Goal: Transaction & Acquisition: Purchase product/service

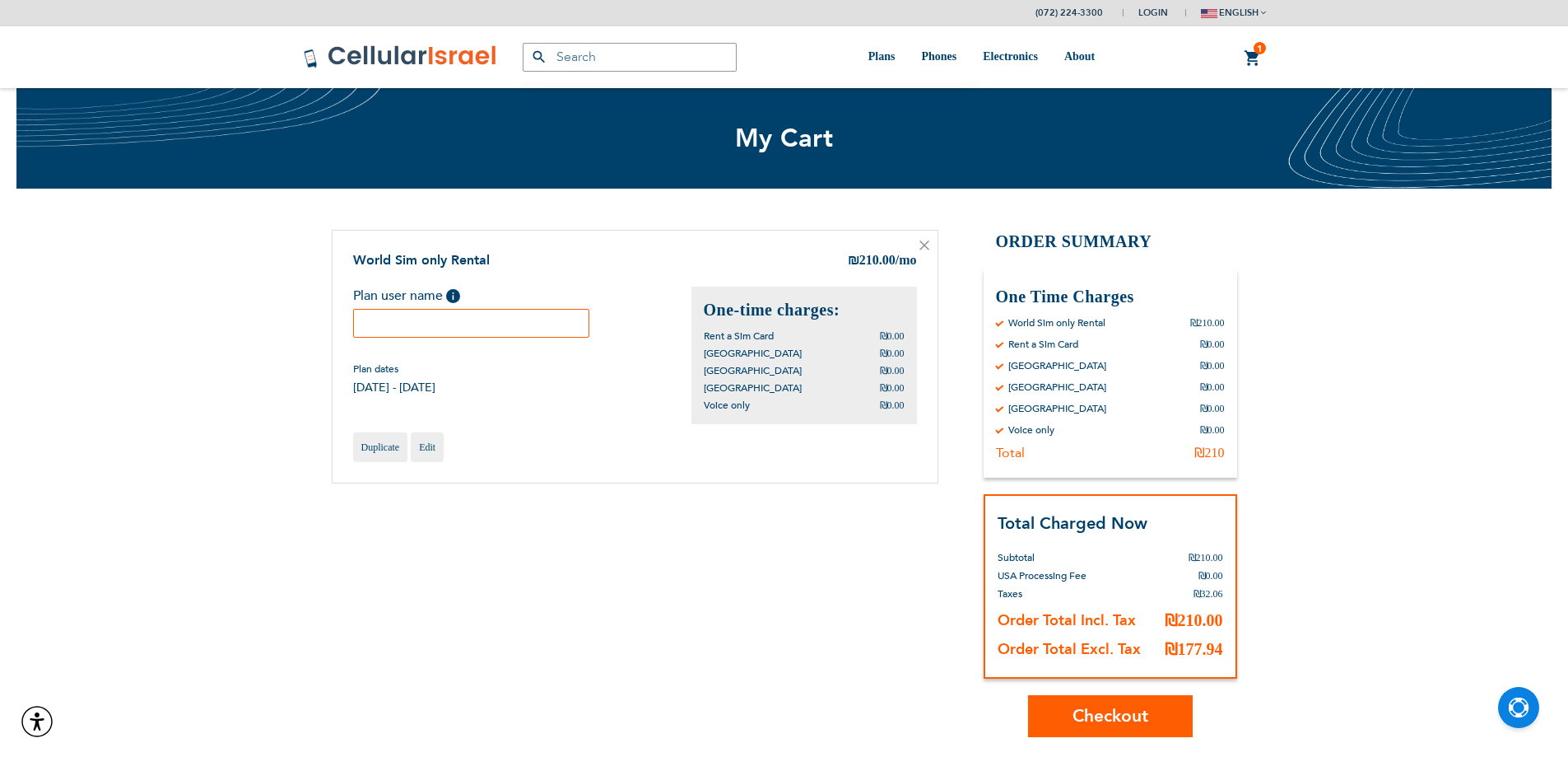
click at [485, 334] on input "text" at bounding box center [472, 323] width 237 height 29
click at [493, 326] on input "[PERSON_NAME]" at bounding box center [472, 323] width 237 height 29
click at [491, 320] on input "[PERSON_NAME]" at bounding box center [472, 323] width 237 height 29
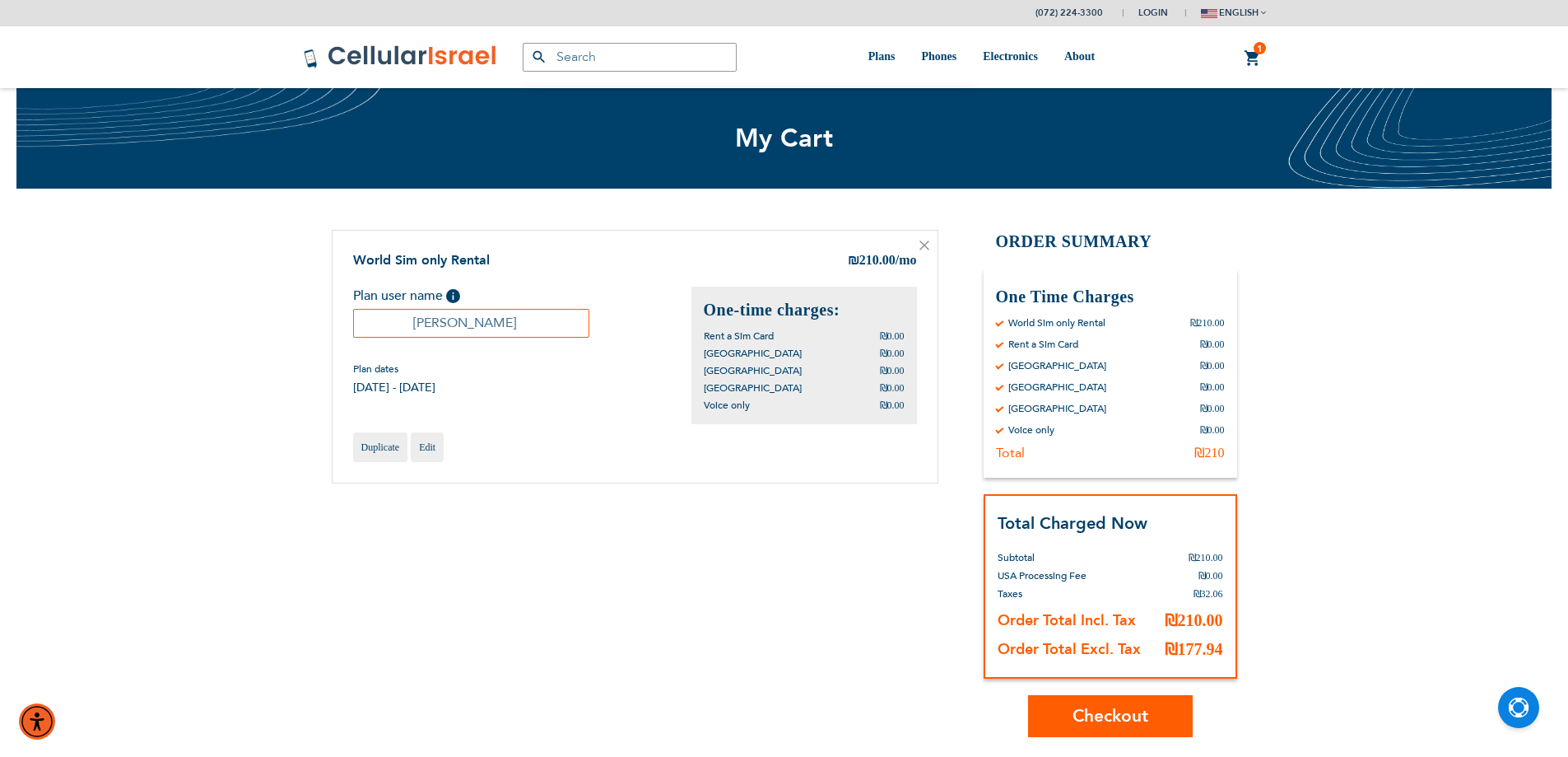
click at [491, 320] on input "[PERSON_NAME]" at bounding box center [472, 323] width 237 height 29
type input "Yitzy"
click at [1123, 720] on span "Checkout" at bounding box center [1110, 716] width 76 height 24
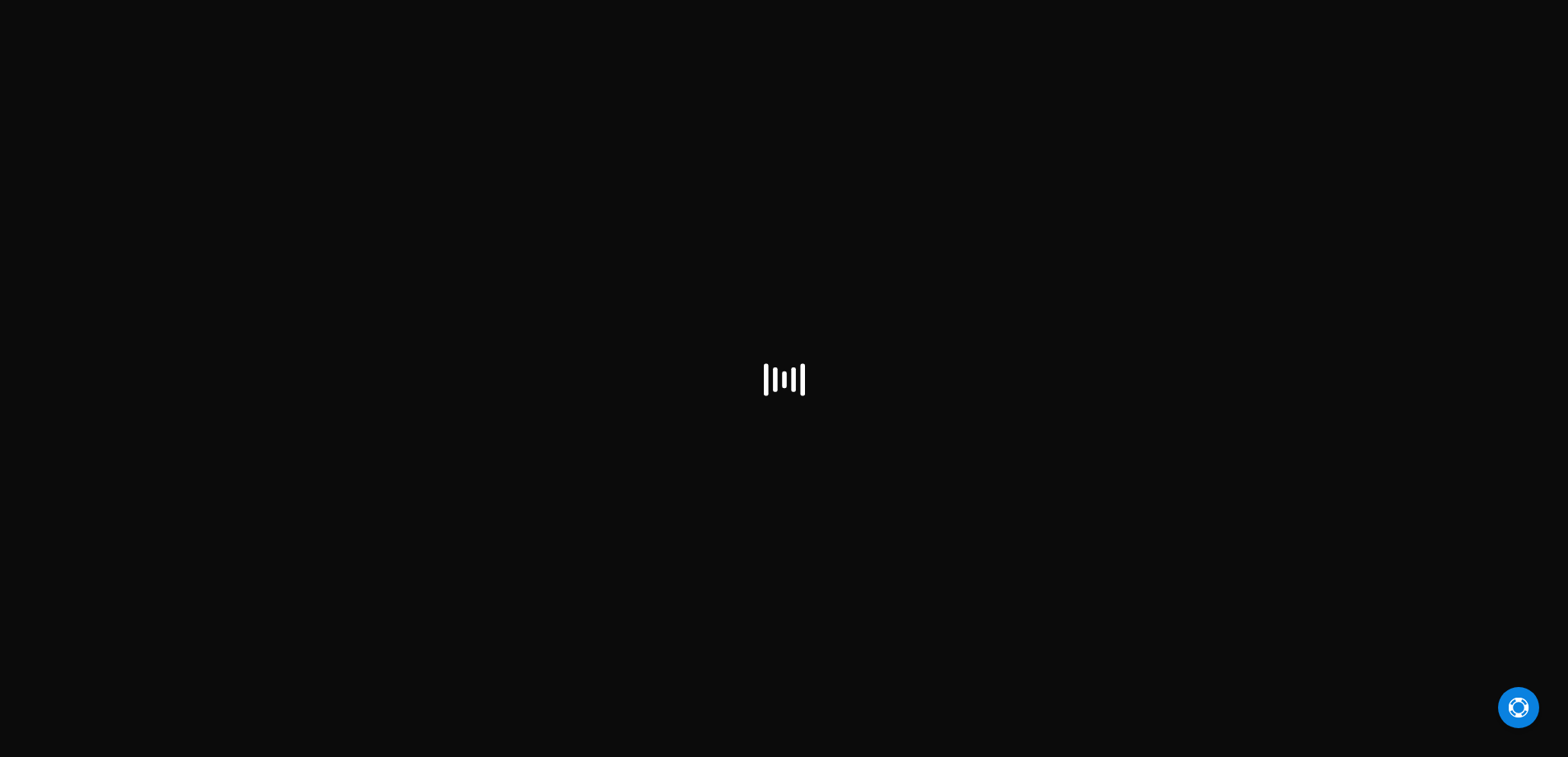
select select "IL"
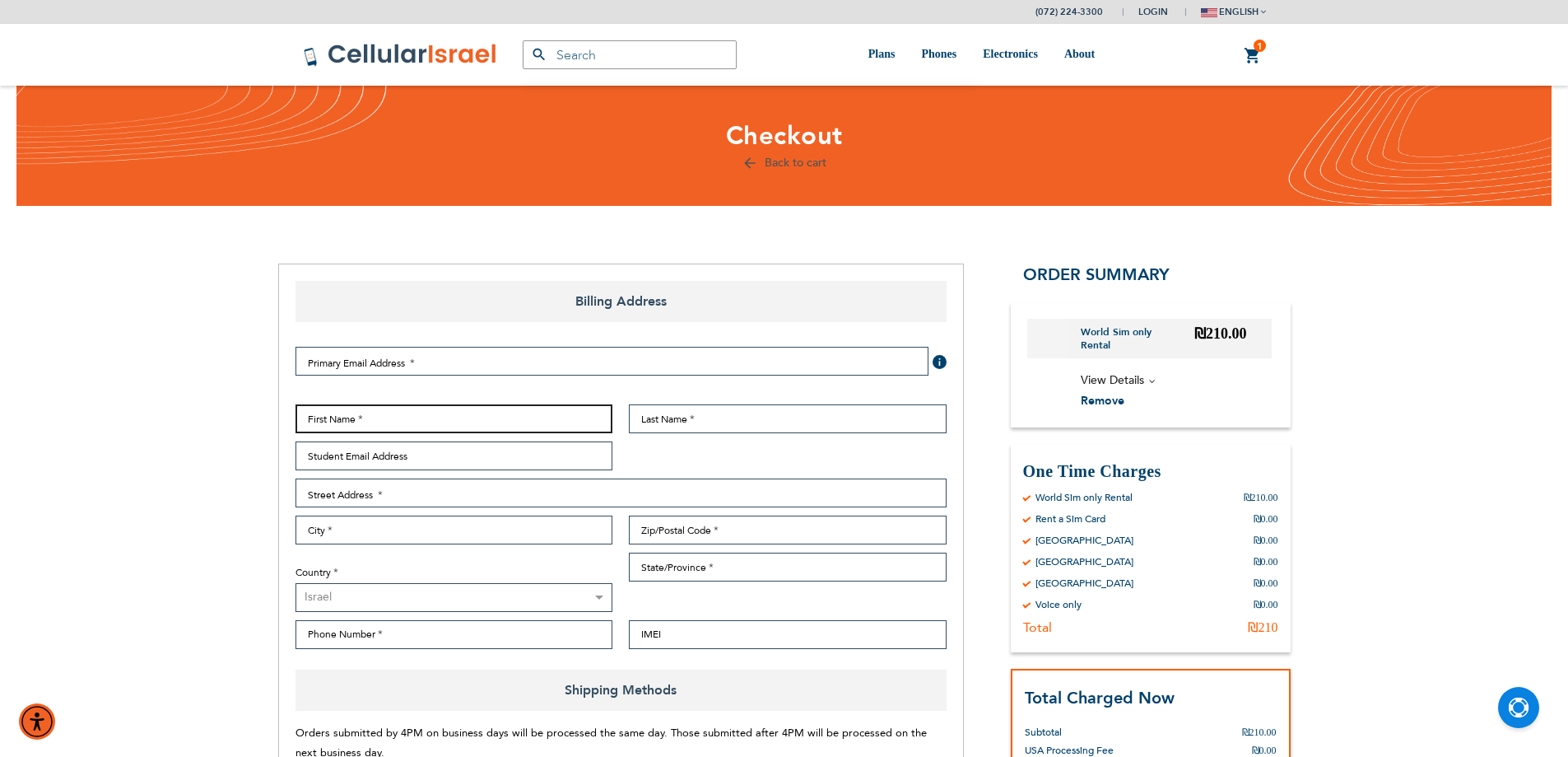
click at [455, 423] on input "First Name" at bounding box center [455, 418] width 318 height 29
paste input "[PERSON_NAME]"
click at [365, 422] on input "[PERSON_NAME]" at bounding box center [455, 418] width 318 height 29
type input "Yitzy"
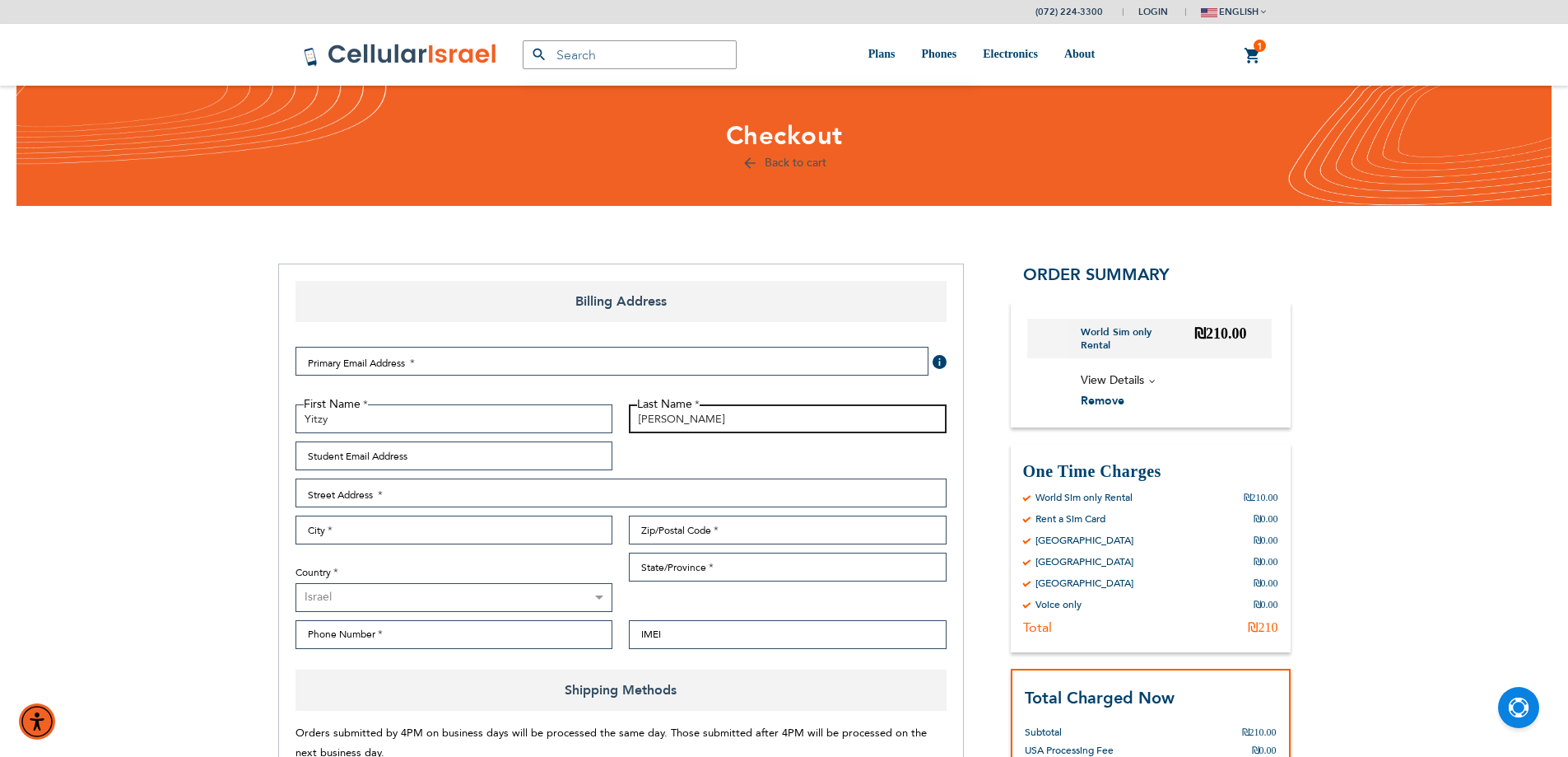
type input "[PERSON_NAME]"
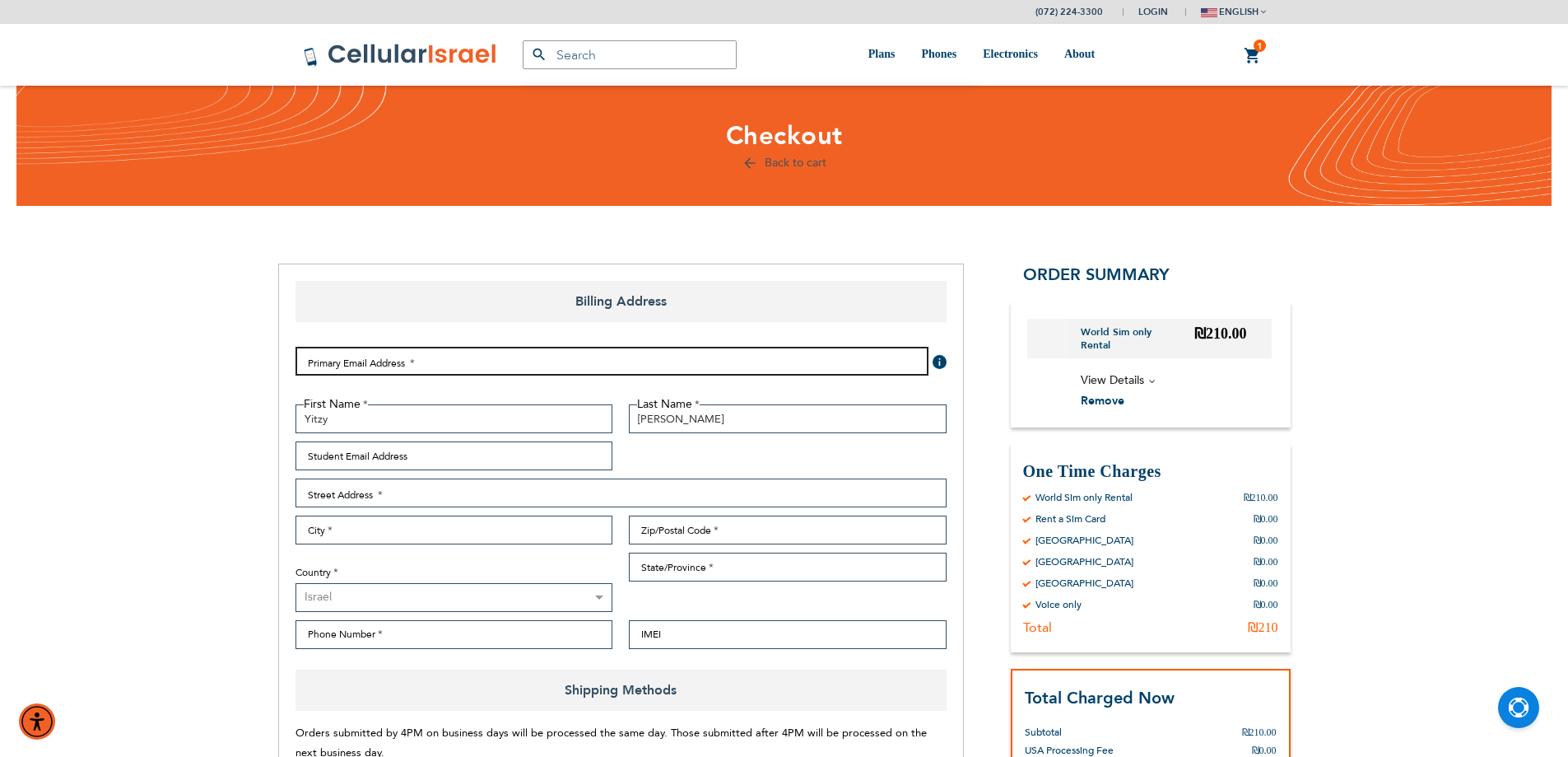
click at [362, 362] on input "Email Address" at bounding box center [613, 361] width 633 height 29
type input "[EMAIL_ADDRESS][DOMAIN_NAME]"
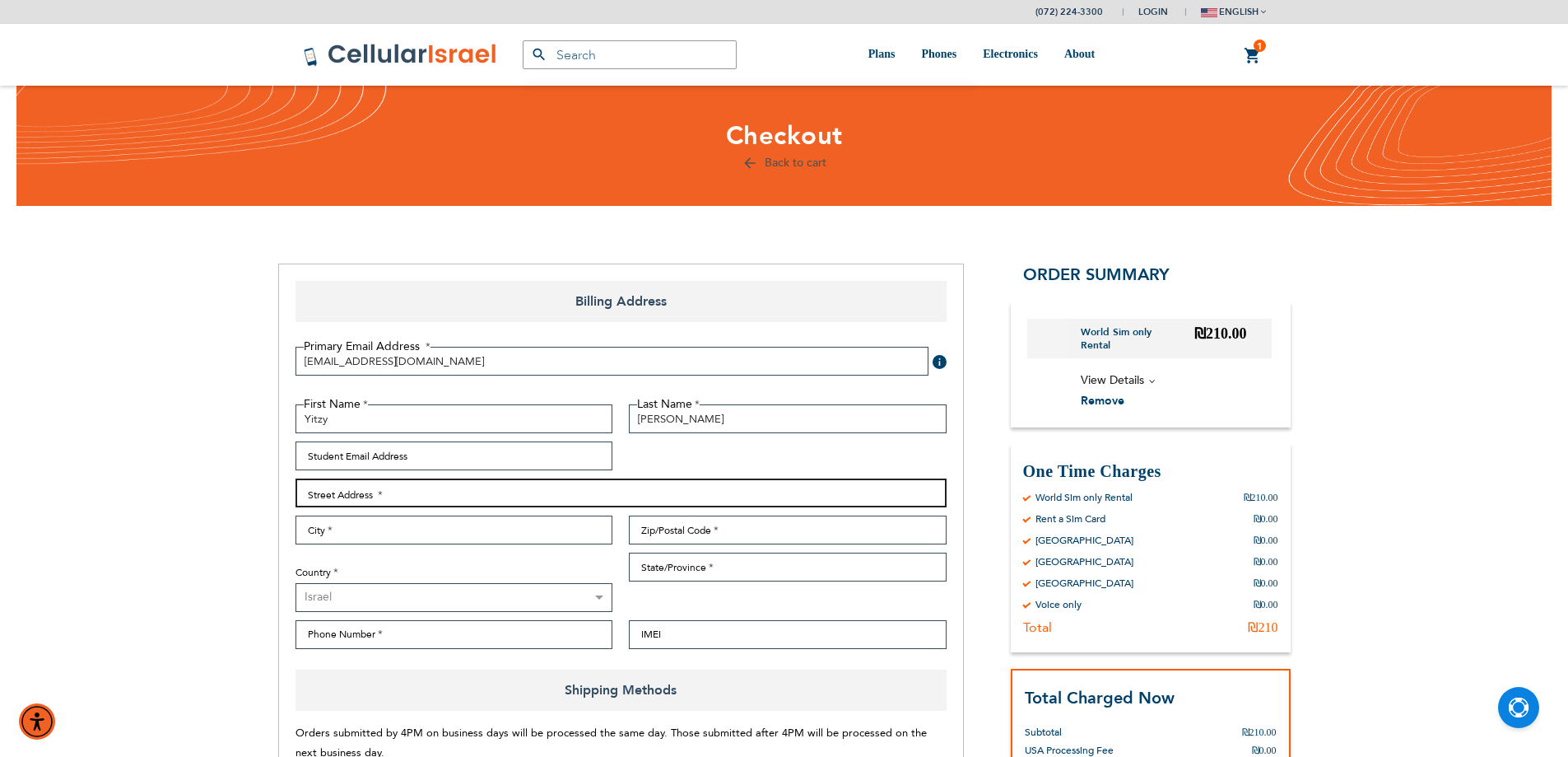
click at [506, 498] on input "Street Address: Line 1" at bounding box center [621, 492] width 651 height 29
type input "Chazon Ish 6"
click at [542, 526] on input "City" at bounding box center [455, 530] width 318 height 29
click at [353, 533] on input "Ramat [PERSON_NAME]" at bounding box center [455, 530] width 318 height 29
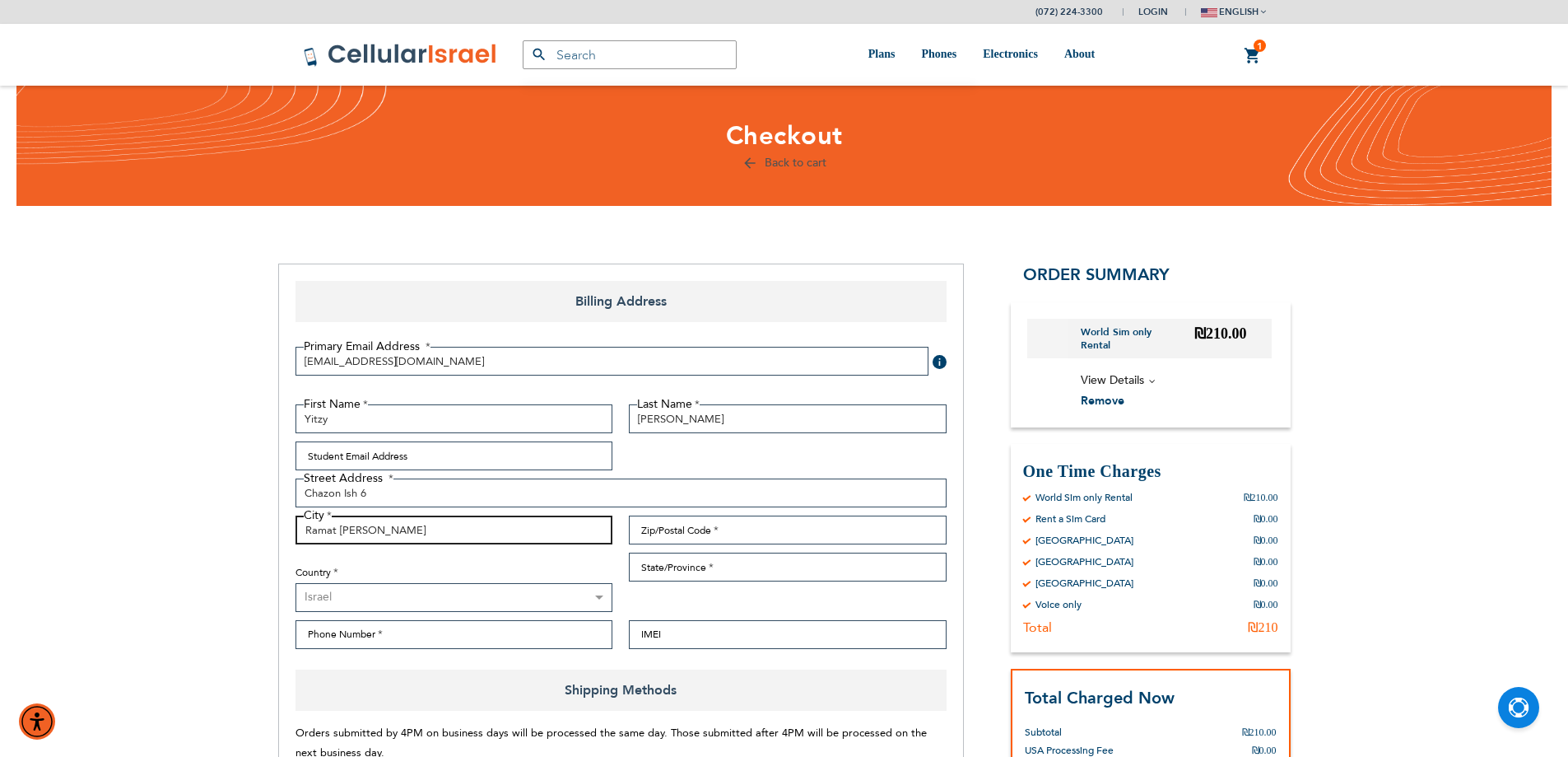
click at [353, 533] on input "Ramat [PERSON_NAME]" at bounding box center [455, 530] width 318 height 29
type input "Ramat [PERSON_NAME]"
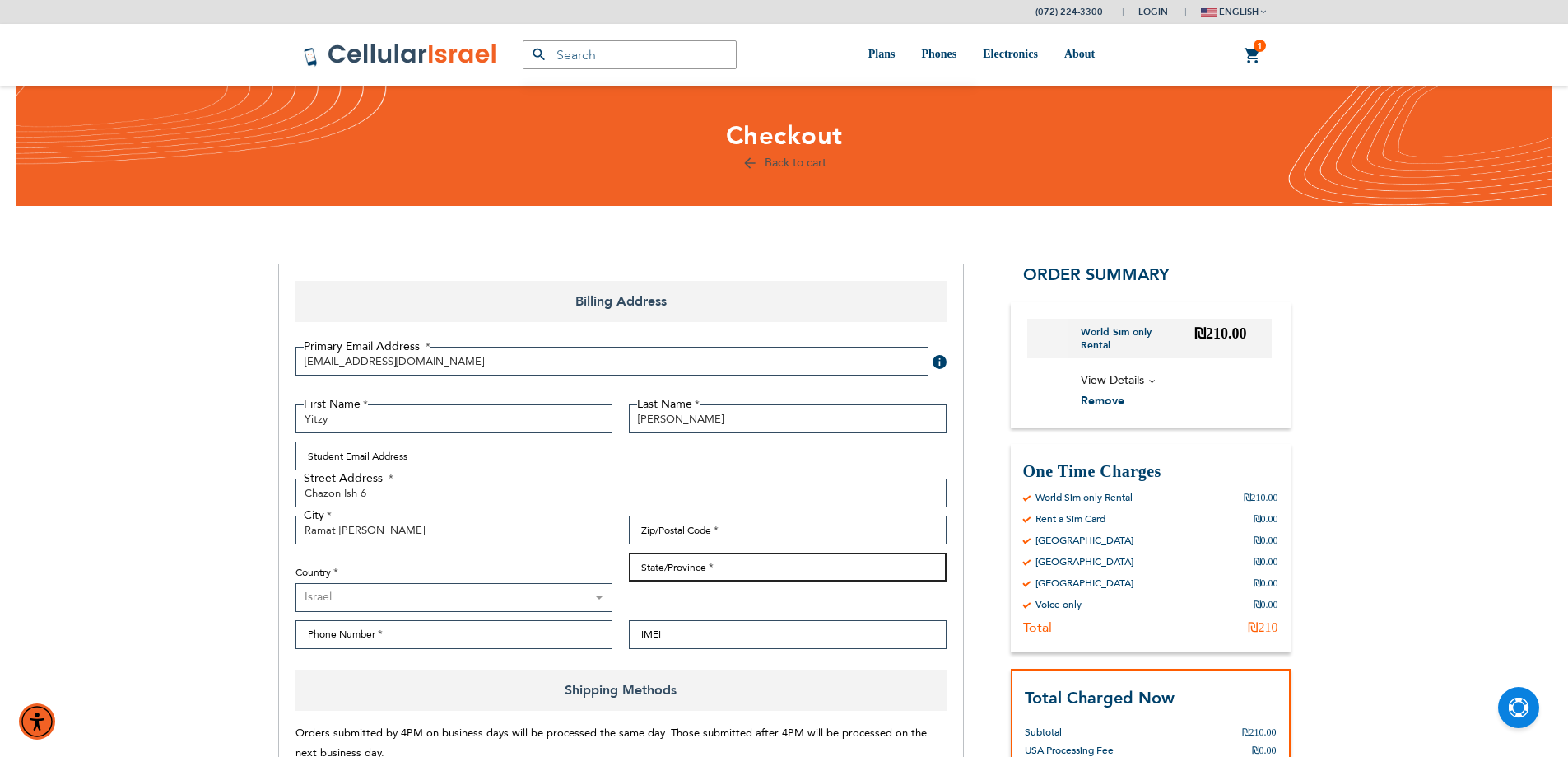
click at [726, 568] on input "State/Province" at bounding box center [788, 567] width 318 height 29
type input "[GEOGRAPHIC_DATA]"
click at [736, 533] on input "Zip/Postal Code" at bounding box center [788, 530] width 318 height 29
type input "1234567"
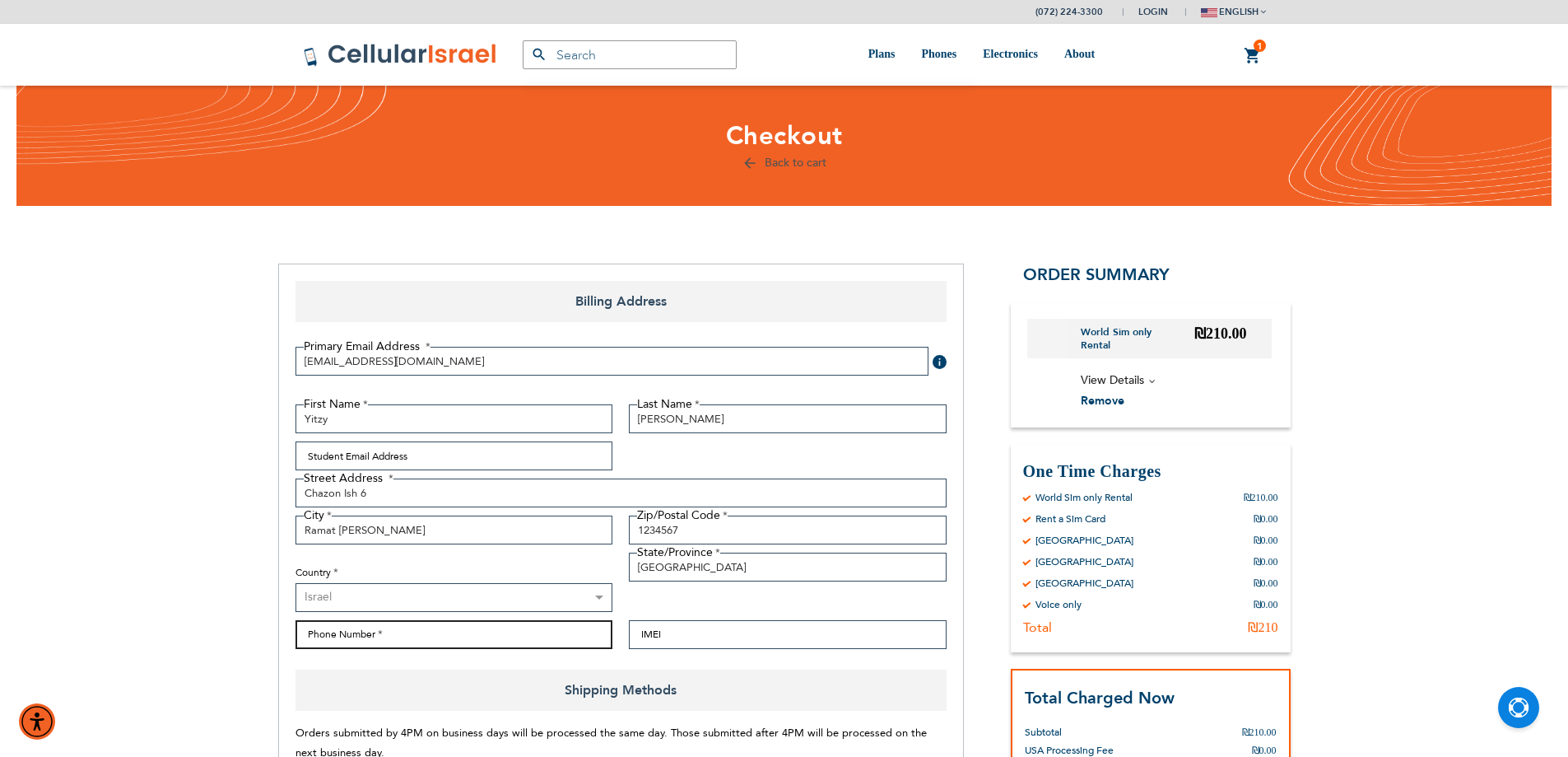
click at [517, 641] on input "Phone Number" at bounding box center [455, 634] width 318 height 29
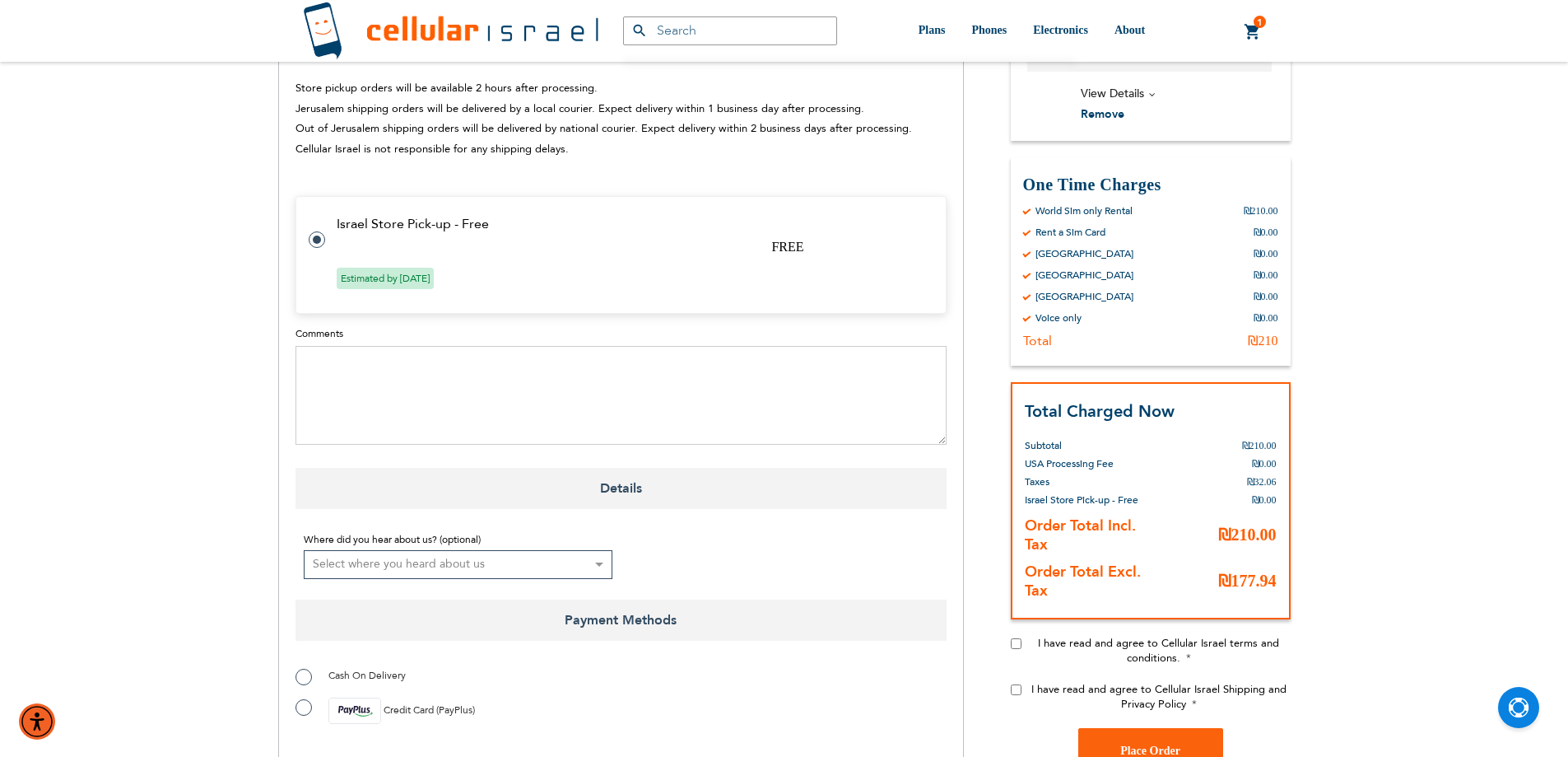
scroll to position [741, 0]
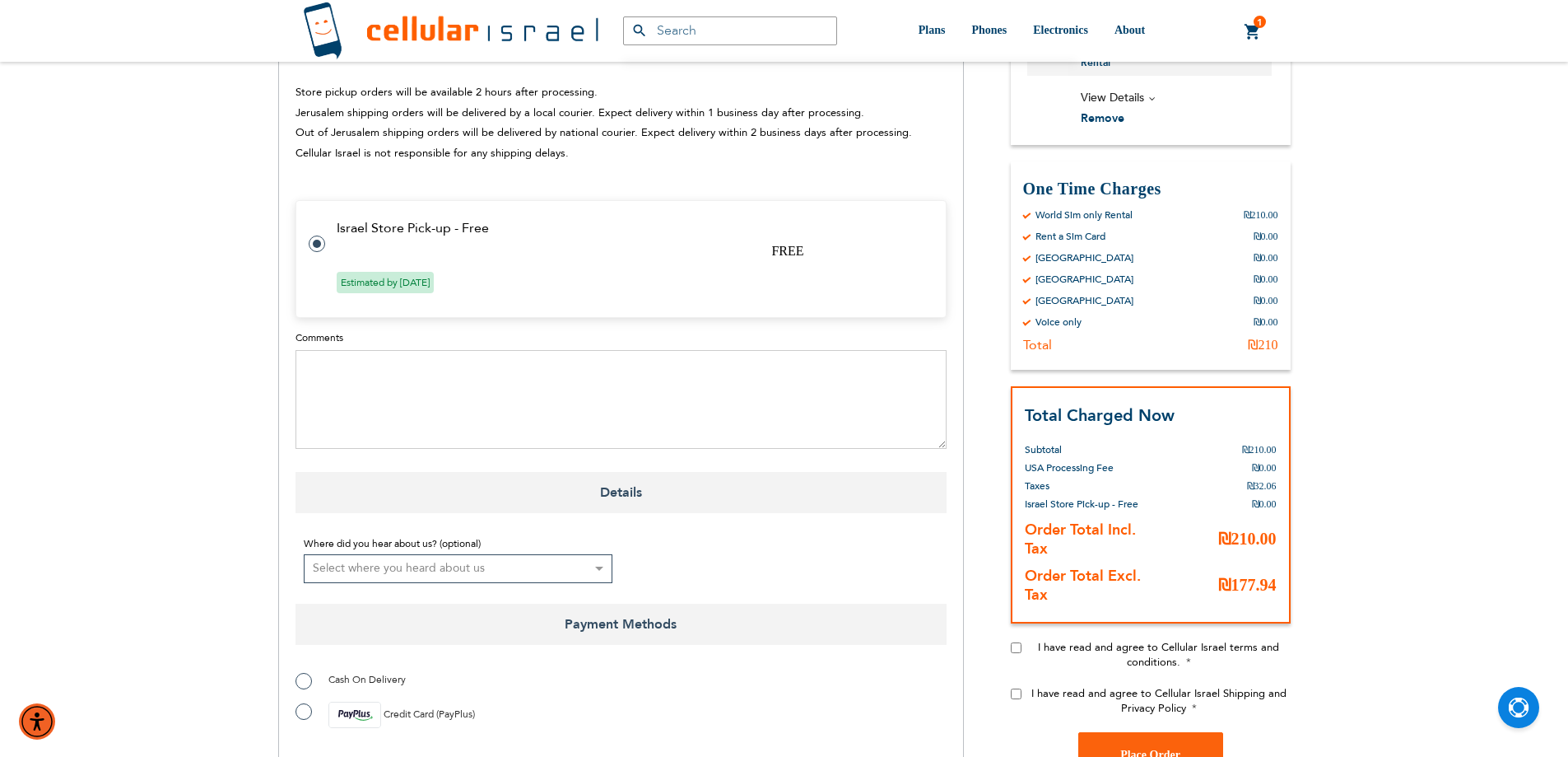
type input "0542914783"
click at [414, 376] on textarea "Comments" at bounding box center [621, 399] width 651 height 99
click at [360, 373] on textarea "4147202415179201 0229 215" at bounding box center [621, 399] width 651 height 99
click at [323, 395] on textarea "0229 215" at bounding box center [621, 399] width 651 height 99
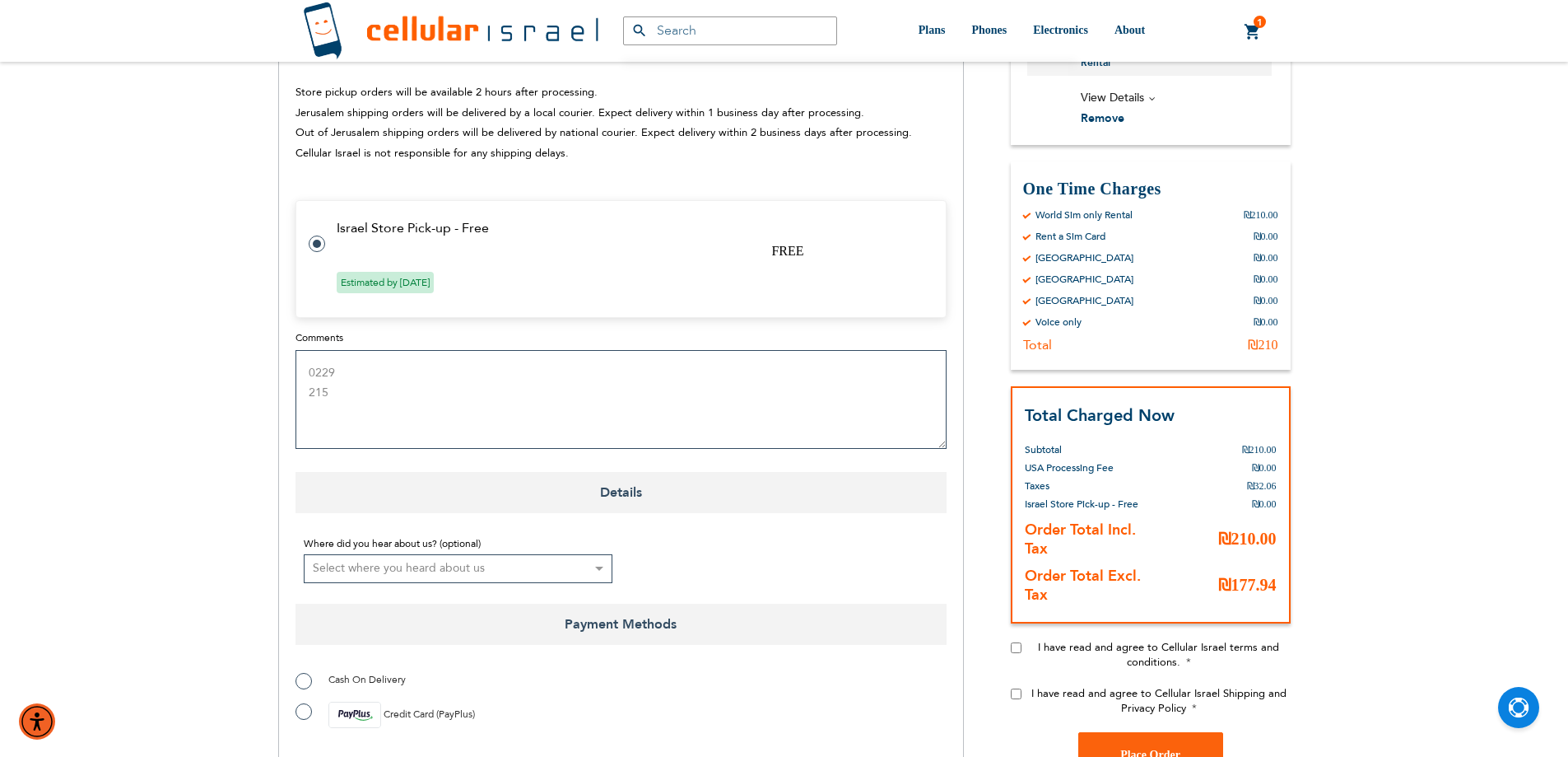
click at [323, 395] on textarea "0229 215" at bounding box center [621, 399] width 651 height 99
click at [336, 379] on textarea "CVV [CREDIT_CARD_DATA]" at bounding box center [621, 399] width 651 height 99
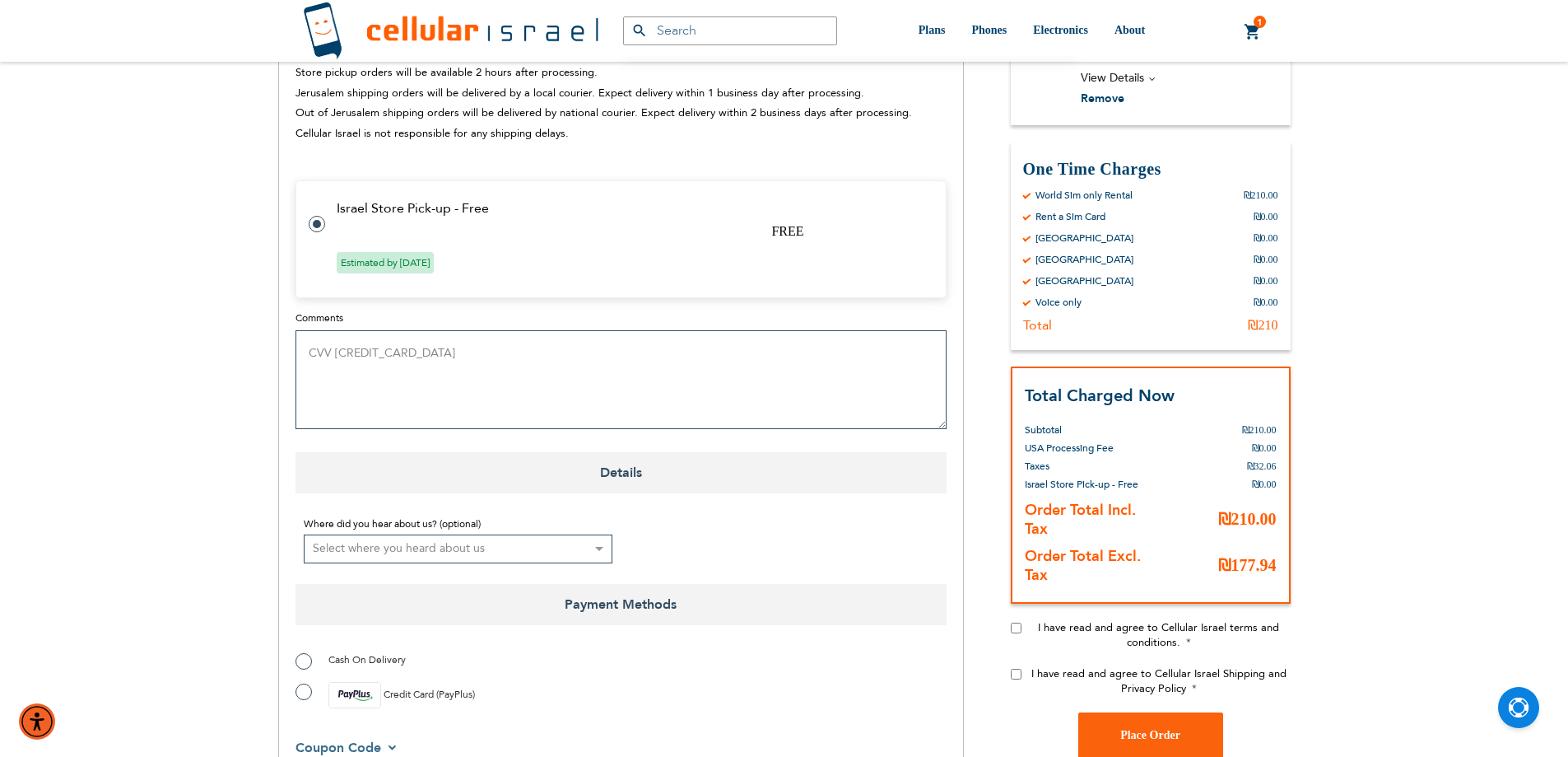
scroll to position [906, 0]
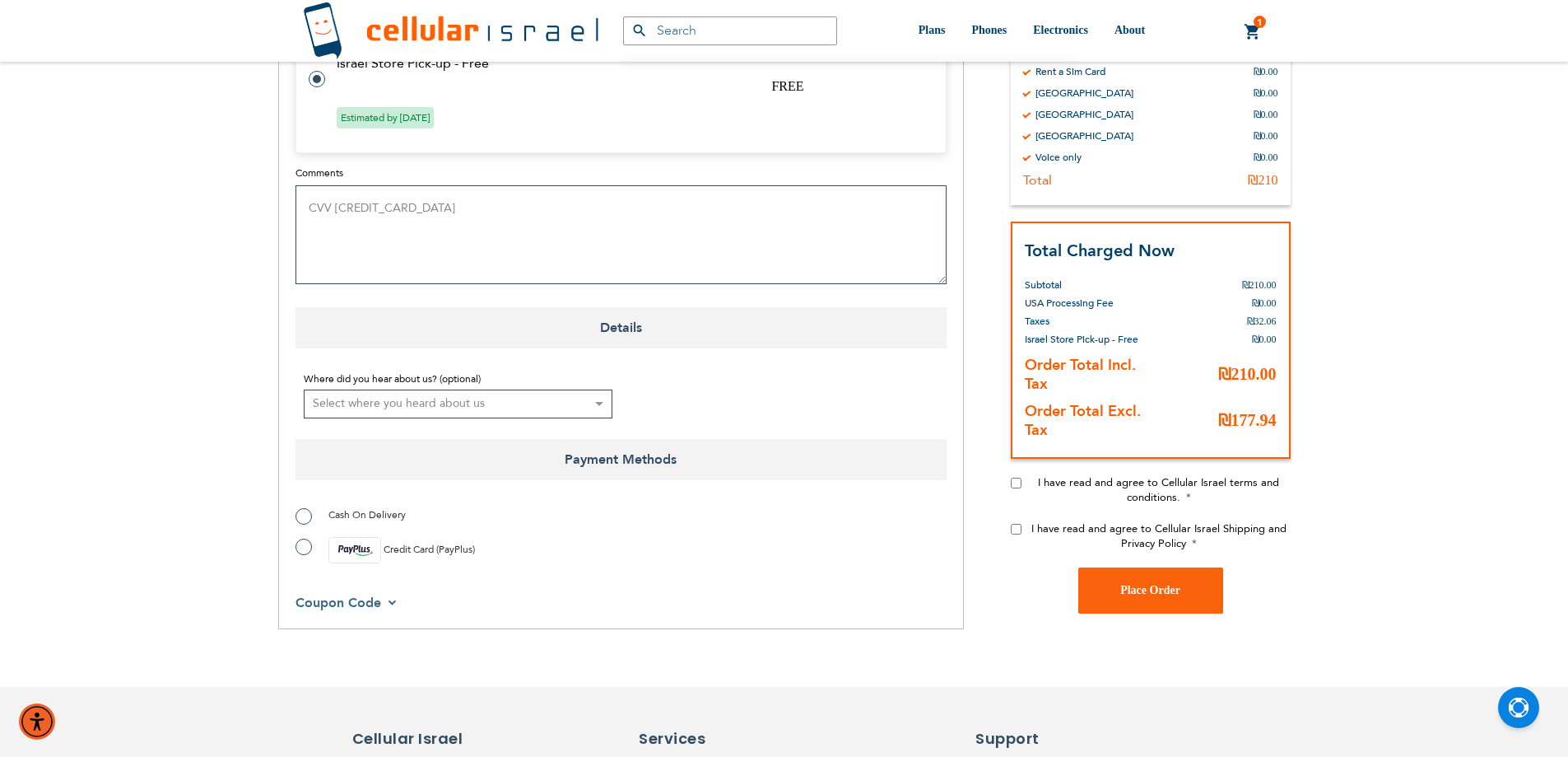
type textarea "CVV [CREDIT_CARD_DATA]"
click at [298, 547] on label "Credit Card (PayPlus)" at bounding box center [386, 550] width 180 height 26
radio input "true"
click at [1016, 482] on input "I have read and agree to Cellular Israel terms and conditions." at bounding box center [1017, 482] width 10 height 10
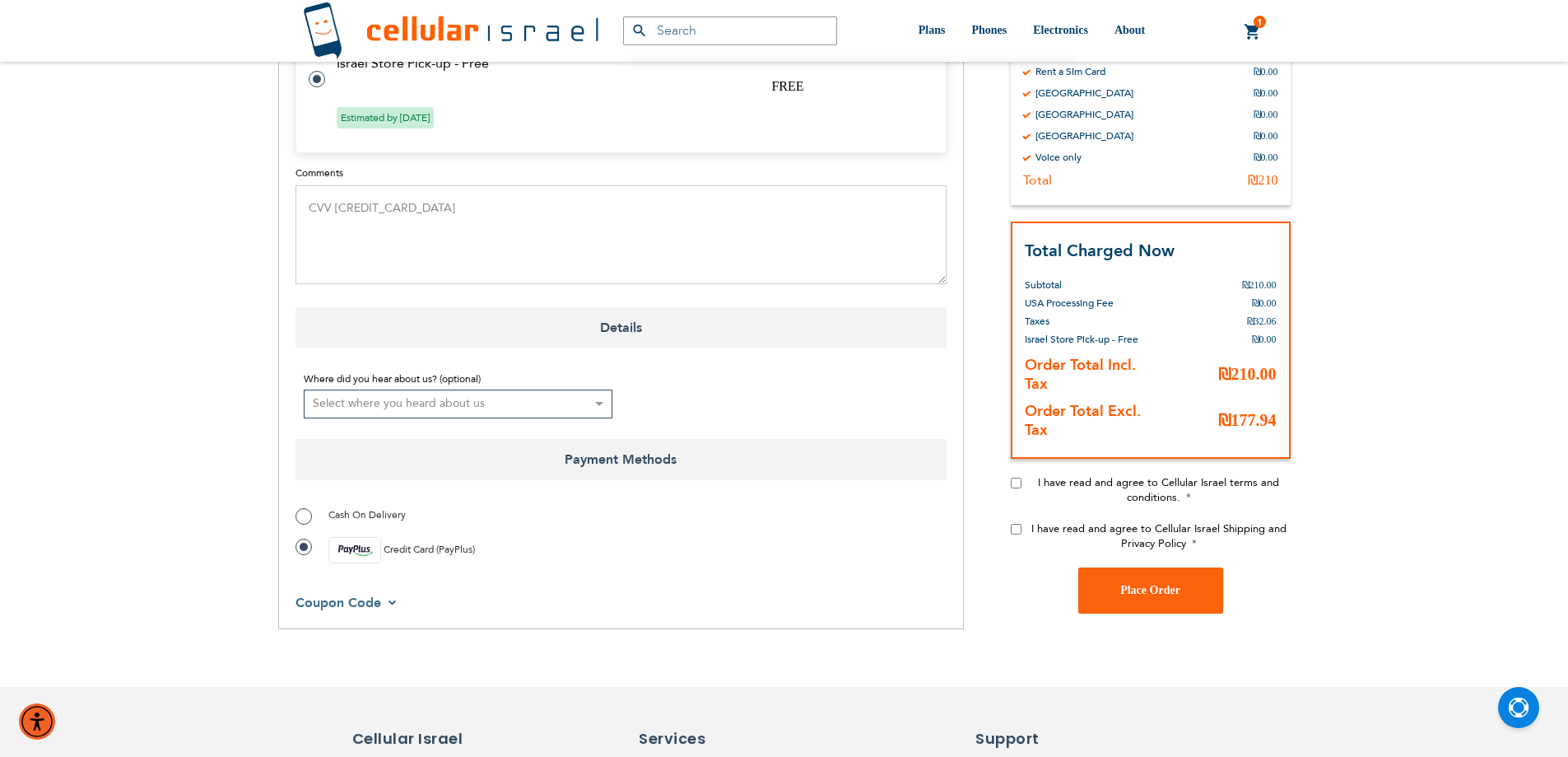
checkbox input "true"
click at [1017, 526] on input "I have read and agree to Cellular Israel Shipping and Privacy Policy" at bounding box center [1017, 528] width 10 height 10
checkbox input "true"
click at [1134, 588] on span "Place Order" at bounding box center [1150, 590] width 60 height 12
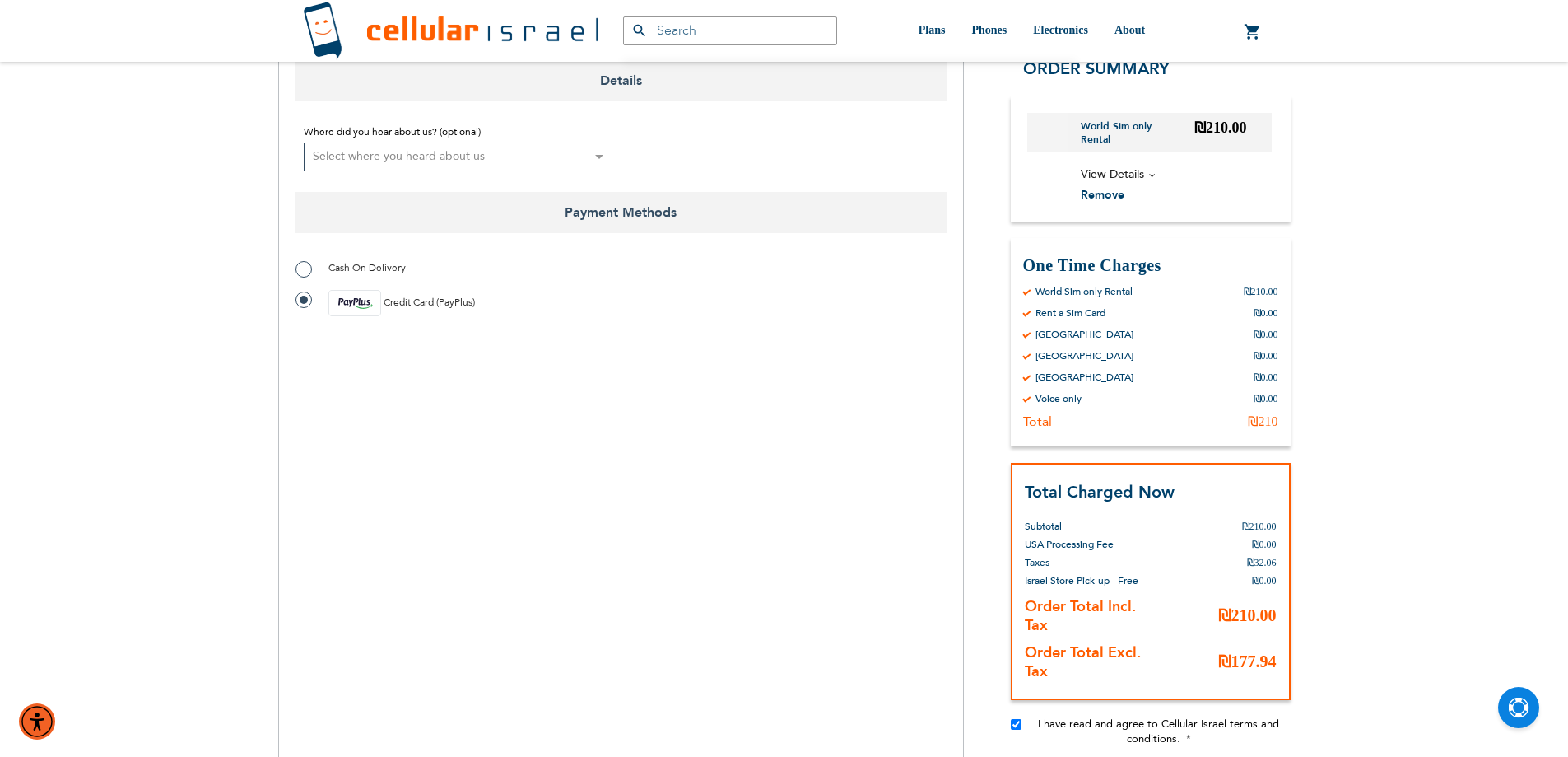
scroll to position [1483, 0]
